Goal: Task Accomplishment & Management: Manage account settings

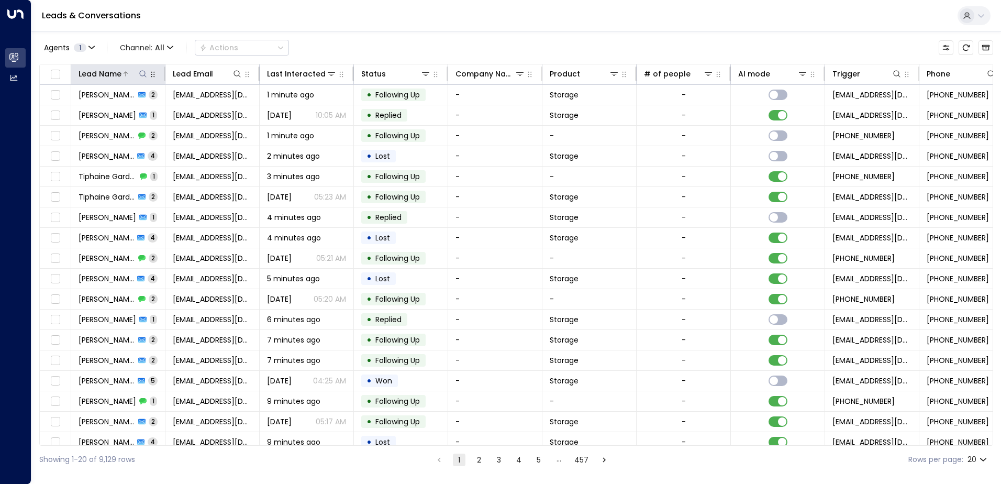
click at [118, 72] on div "Lead Name" at bounding box center [100, 74] width 43 height 13
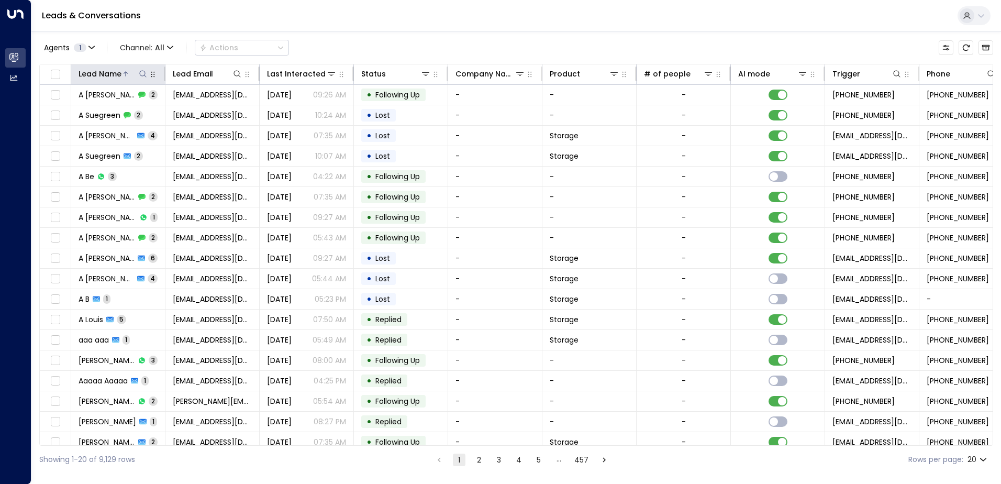
click at [140, 74] on icon at bounding box center [142, 73] width 7 height 7
click at [137, 109] on input "text" at bounding box center [143, 111] width 145 height 19
type input "*******"
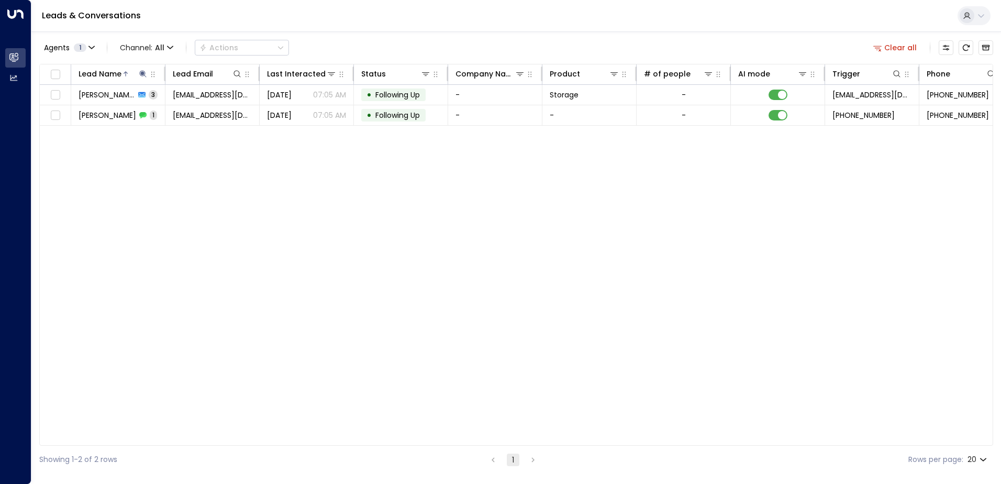
click at [242, 146] on div "Lead Name Lead Email Last Interacted Status Company Name Product # of people AI…" at bounding box center [516, 255] width 954 height 382
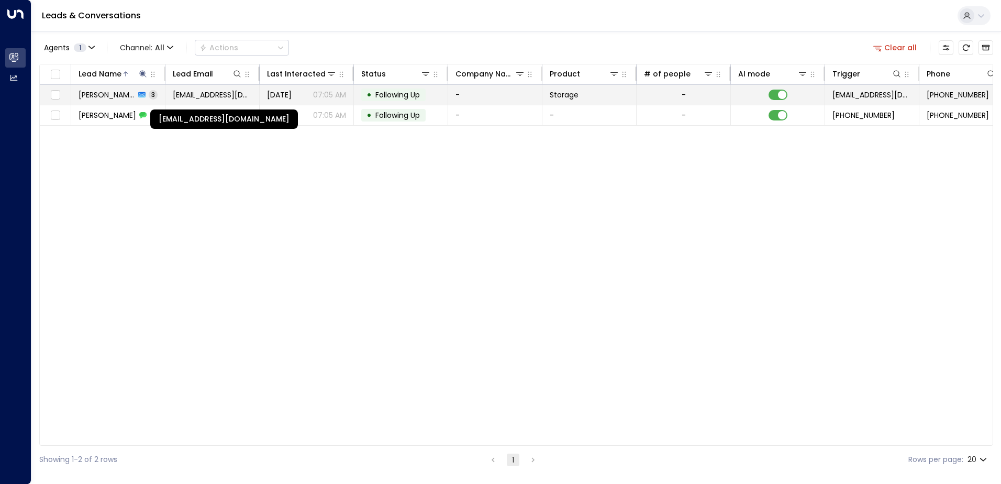
click at [233, 97] on span "[EMAIL_ADDRESS][DOMAIN_NAME]" at bounding box center [212, 95] width 79 height 10
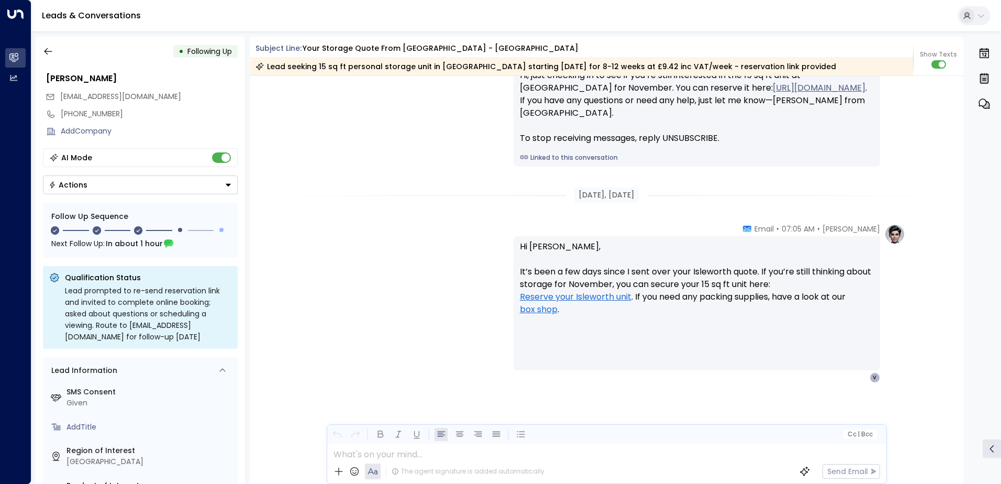
scroll to position [2, 0]
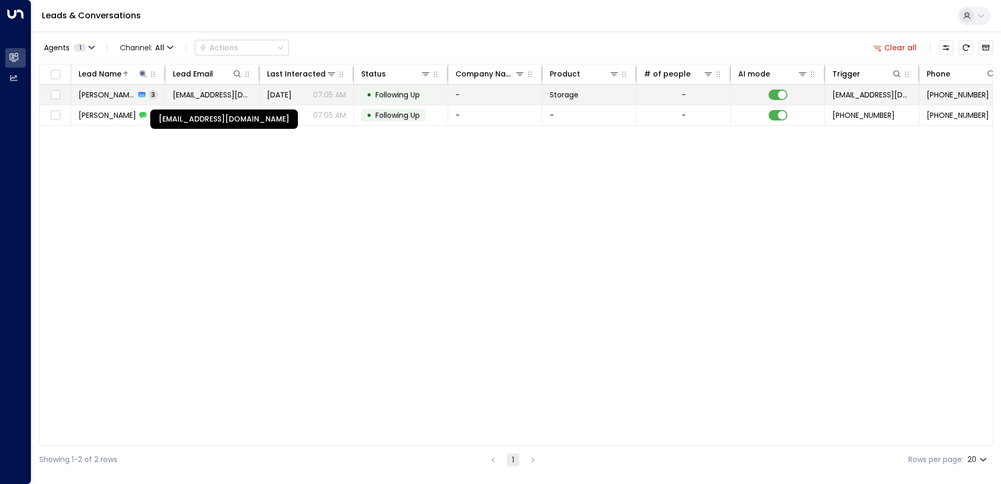
click at [212, 97] on span "[EMAIL_ADDRESS][DOMAIN_NAME]" at bounding box center [212, 95] width 79 height 10
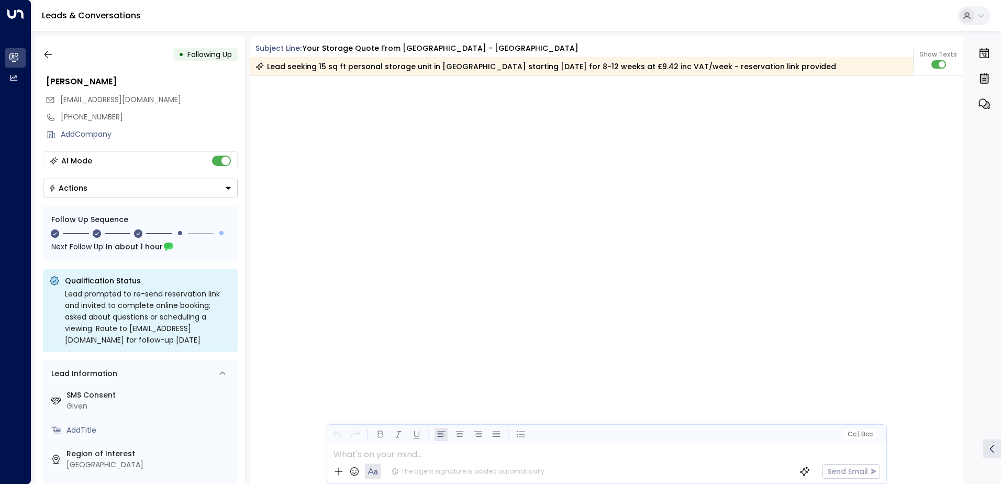
scroll to position [1042, 0]
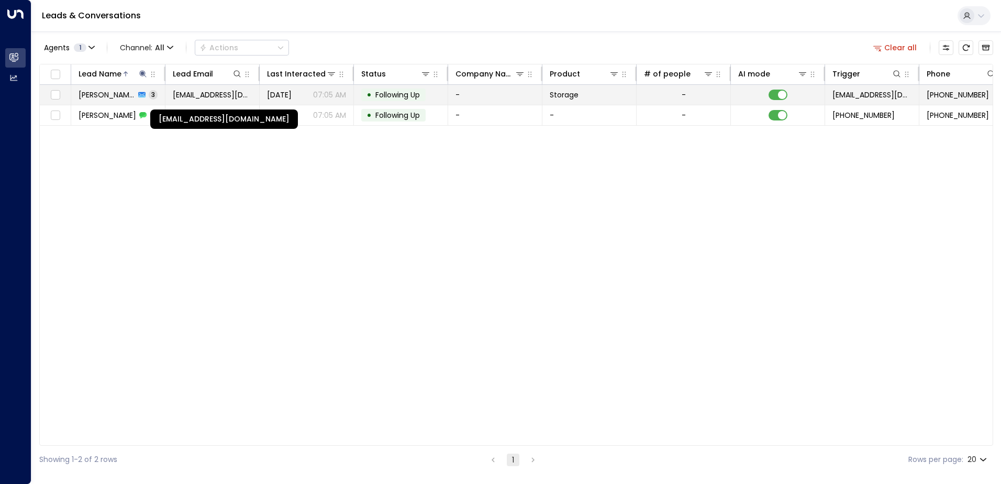
click at [204, 95] on span "[EMAIL_ADDRESS][DOMAIN_NAME]" at bounding box center [212, 95] width 79 height 10
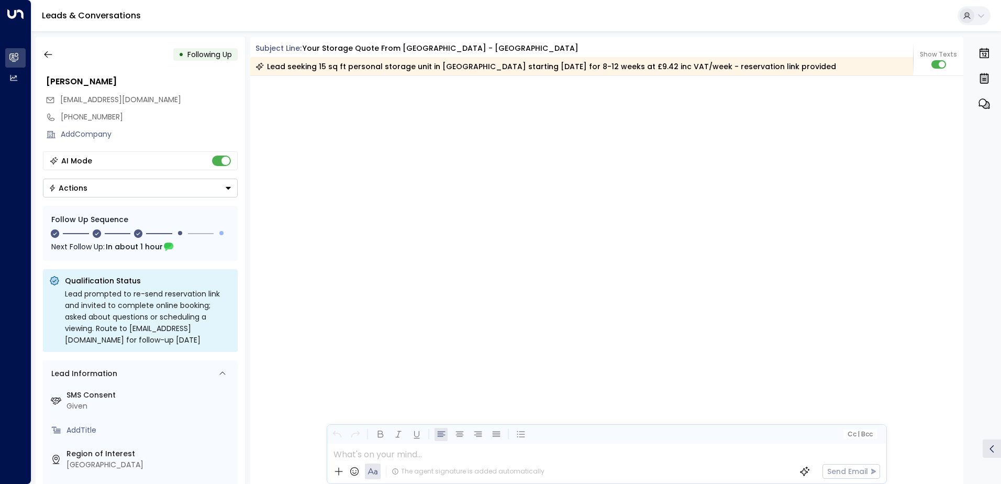
scroll to position [1042, 0]
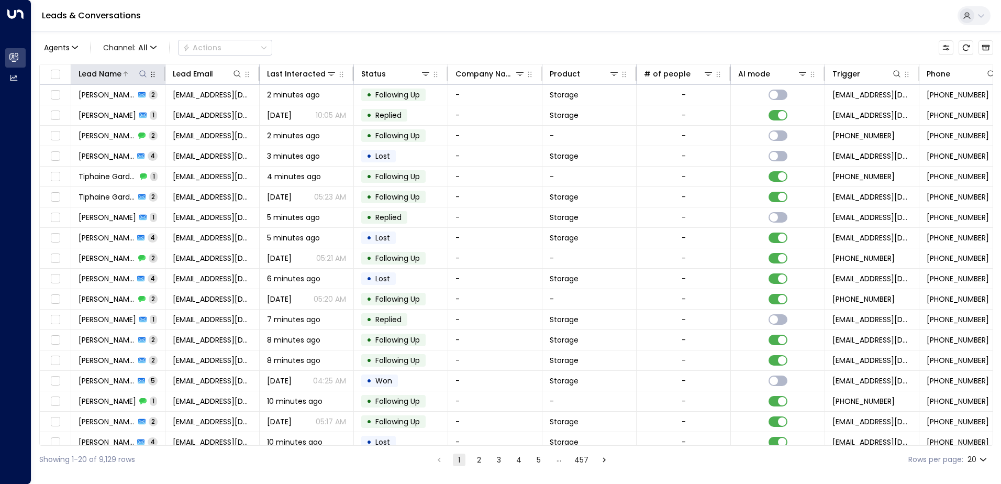
click at [143, 76] on icon at bounding box center [142, 73] width 7 height 7
click at [131, 114] on input "text" at bounding box center [143, 111] width 145 height 19
type input "******"
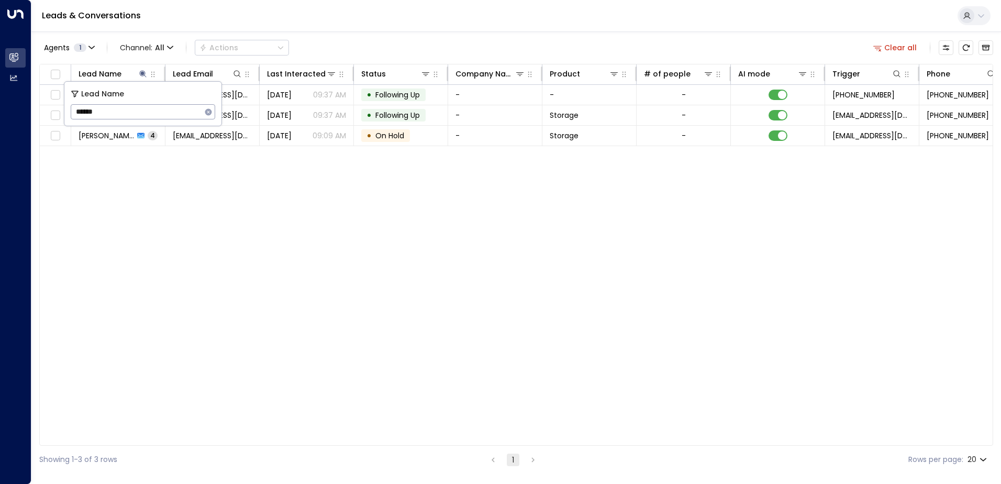
click at [178, 176] on div "Lead Name Lead Email Last Interacted Status Company Name Product # of people AI…" at bounding box center [516, 255] width 954 height 382
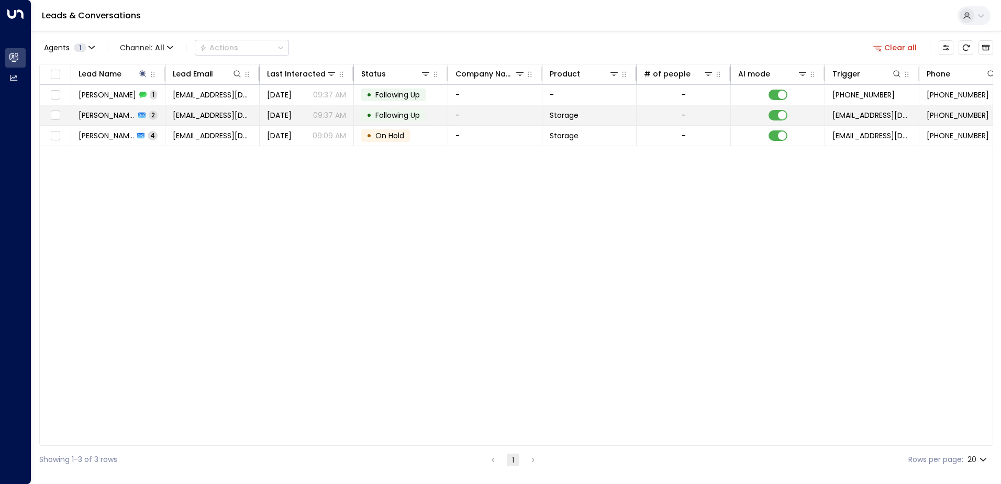
click at [236, 125] on td "agalloway2000@yahoo.com" at bounding box center [212, 115] width 94 height 20
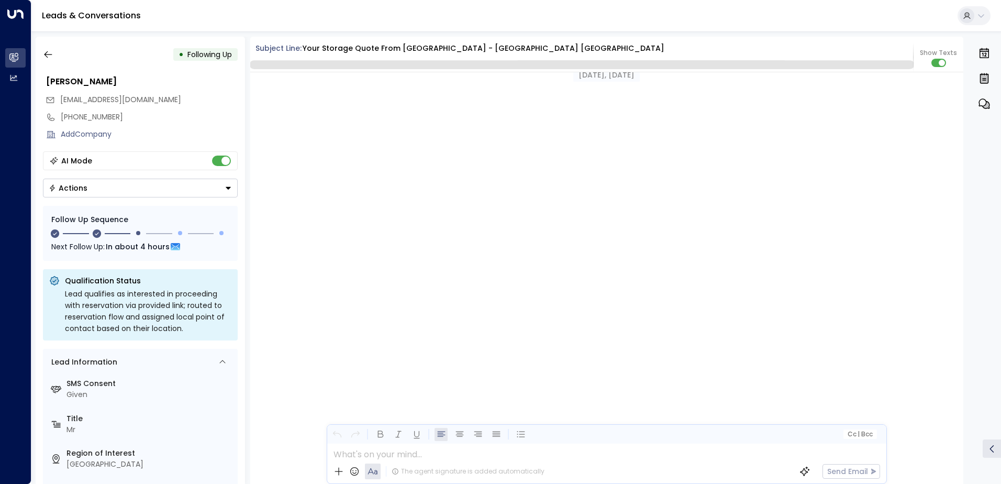
scroll to position [1036, 0]
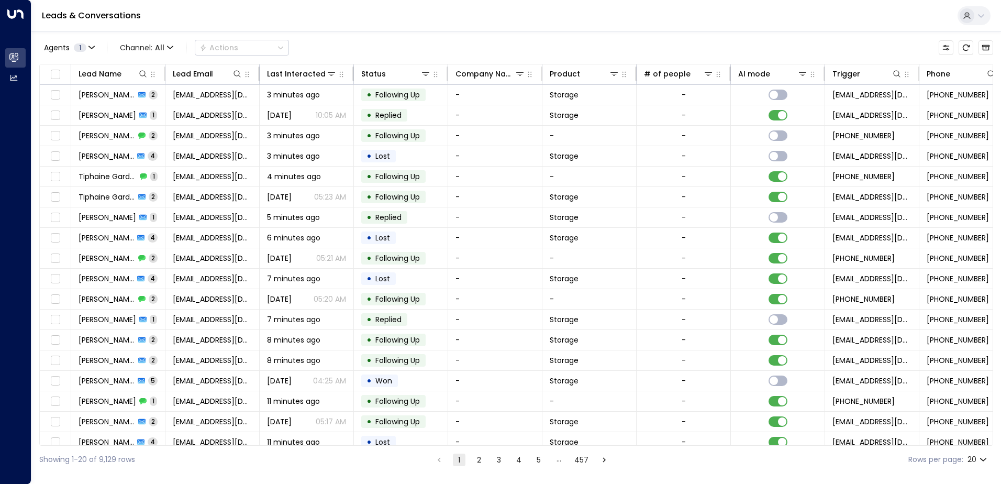
click at [208, 464] on div "Showing 1-20 of 9,129 rows 1 2 3 4 5 … 457 Rows per page: 20 **" at bounding box center [516, 460] width 954 height 28
click at [139, 72] on icon at bounding box center [143, 74] width 8 height 8
click at [123, 113] on input "text" at bounding box center [143, 111] width 145 height 19
type input "*****"
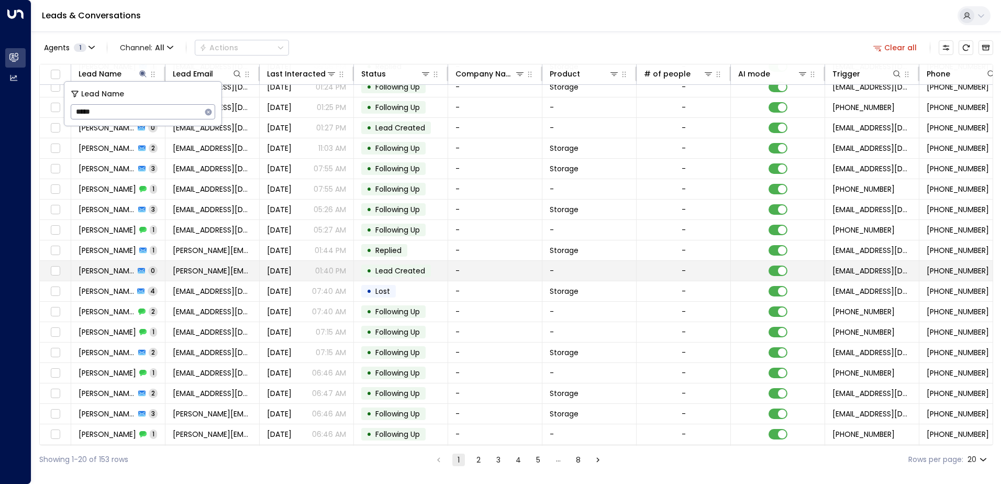
scroll to position [51, 0]
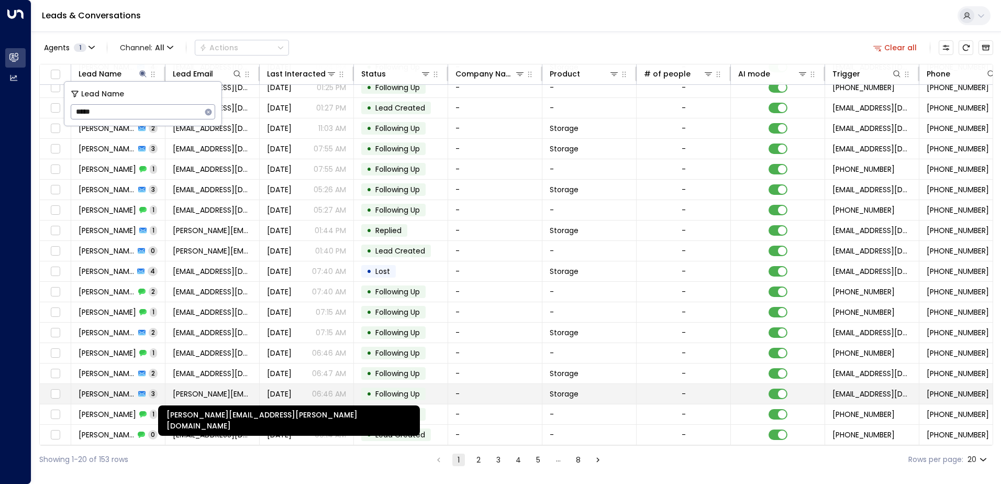
click at [229, 391] on span "bob.smith@hotmail.com" at bounding box center [212, 394] width 79 height 10
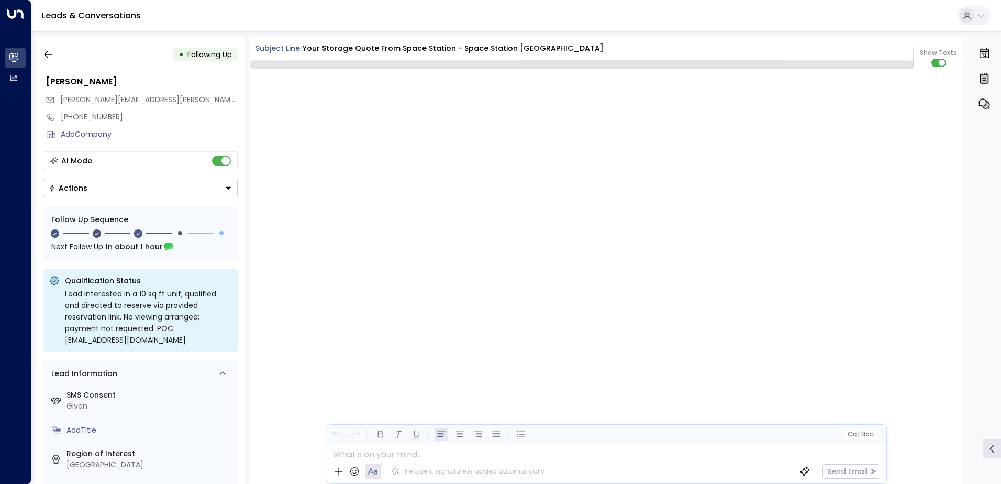
scroll to position [1177, 0]
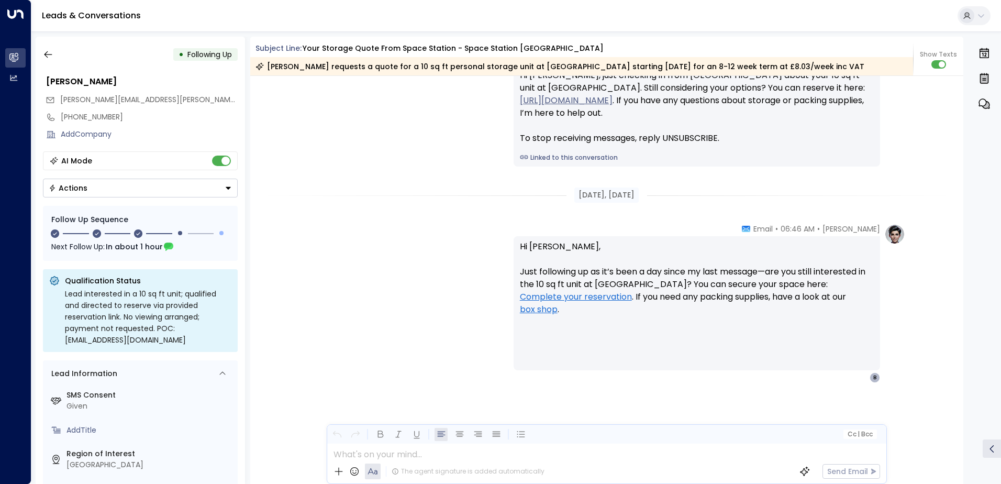
click at [331, 132] on div "Olivia Parker • 06:46 AM • SMS Hi Bob, just checking in from Space Station abou…" at bounding box center [606, 109] width 597 height 114
drag, startPoint x: 302, startPoint y: 158, endPoint x: 304, endPoint y: 145, distance: 13.7
click at [303, 154] on div "Olivia Parker • 06:46 AM • SMS Hi Bob, just checking in from Space Station abou…" at bounding box center [607, 109] width 714 height 114
click at [290, 164] on div "Olivia Parker • 06:46 AM • SMS Hi Bob, just checking in from Space Station abou…" at bounding box center [607, 109] width 714 height 114
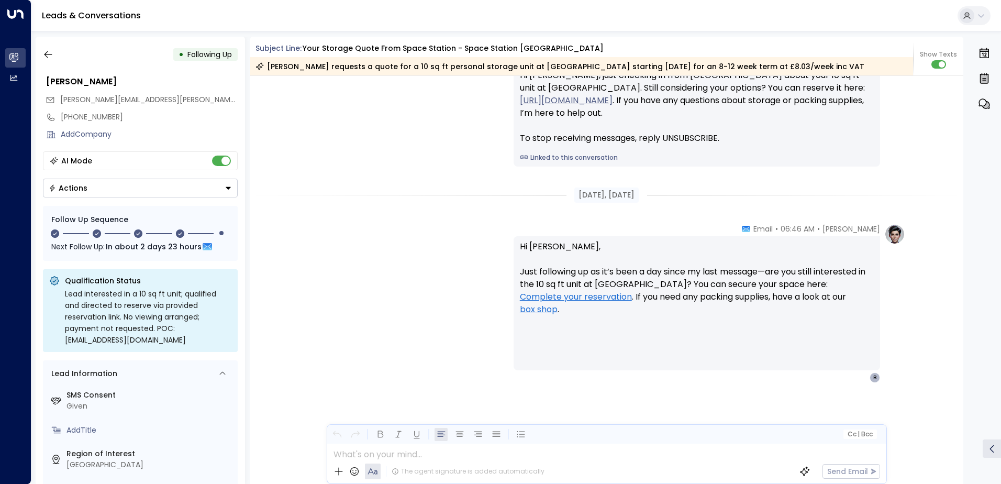
scroll to position [1326, 0]
